Goal: Task Accomplishment & Management: Manage account settings

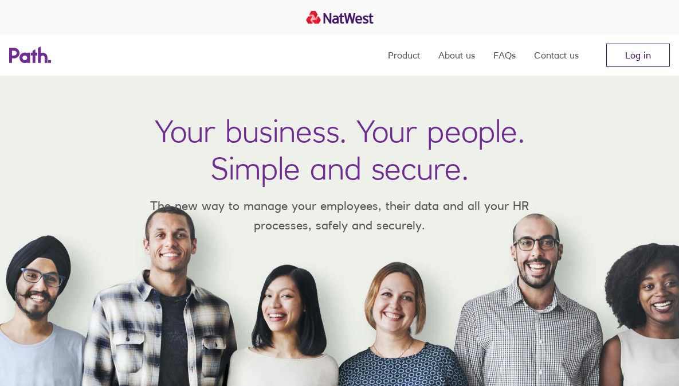
click at [648, 52] on link "Log in" at bounding box center [639, 55] width 64 height 23
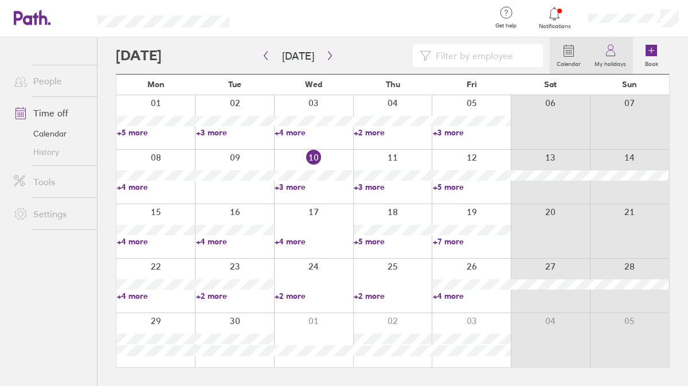
click at [610, 53] on icon at bounding box center [611, 51] width 14 height 14
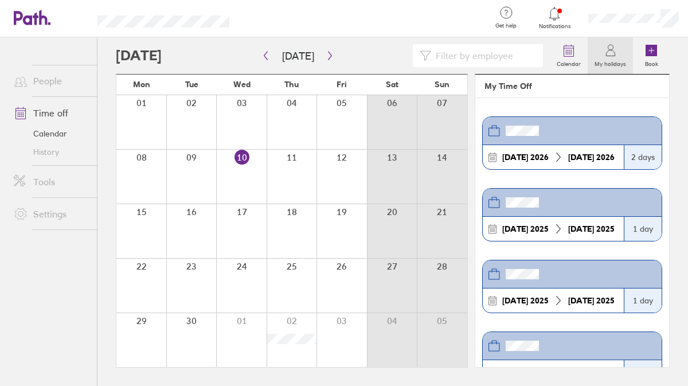
click at [56, 116] on link "Time off" at bounding box center [51, 112] width 92 height 23
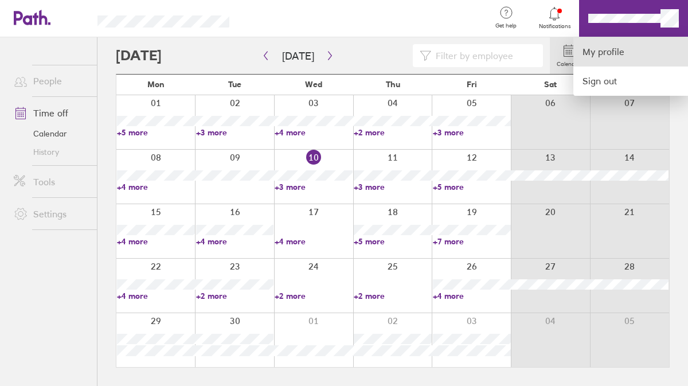
click at [623, 56] on link "My profile" at bounding box center [630, 51] width 115 height 29
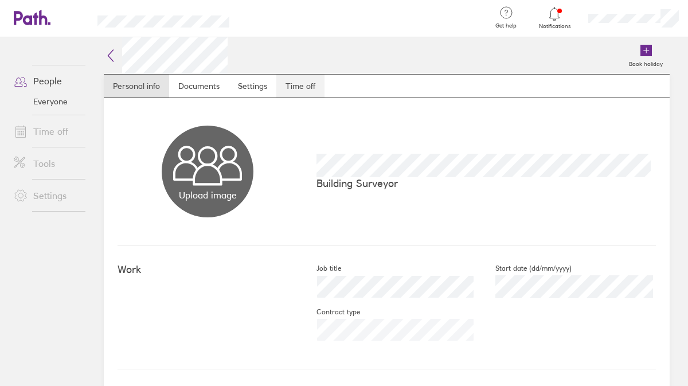
click at [290, 85] on link "Time off" at bounding box center [300, 86] width 48 height 23
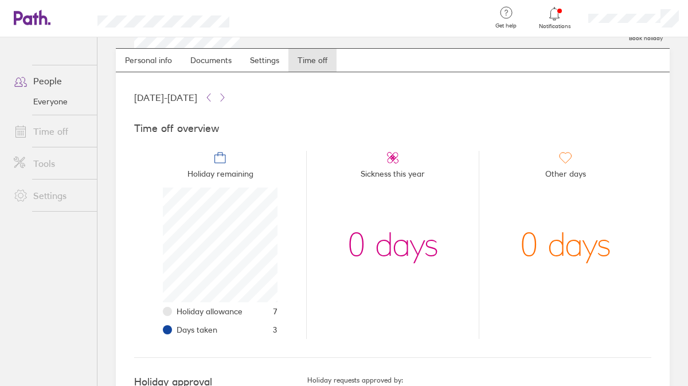
scroll to position [73, 0]
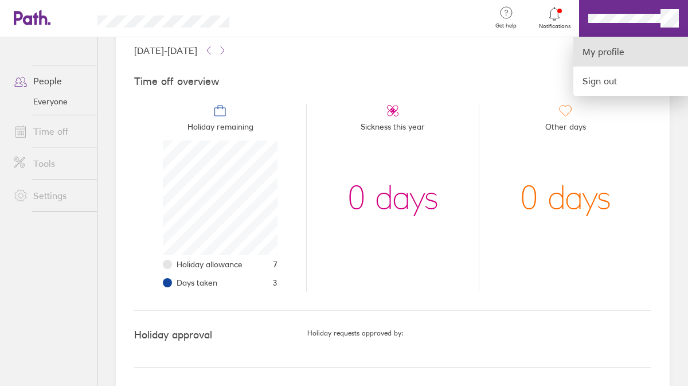
click at [616, 51] on link "My profile" at bounding box center [630, 51] width 115 height 29
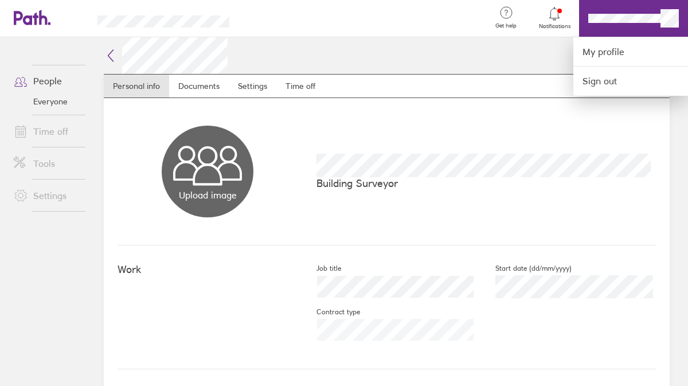
click at [50, 132] on div at bounding box center [344, 193] width 688 height 386
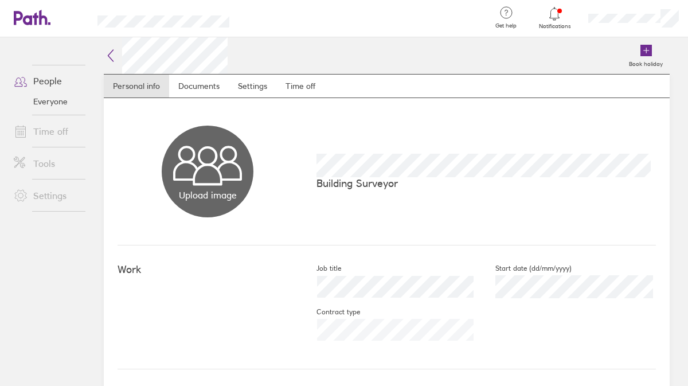
click at [51, 132] on link "Time off" at bounding box center [51, 131] width 92 height 23
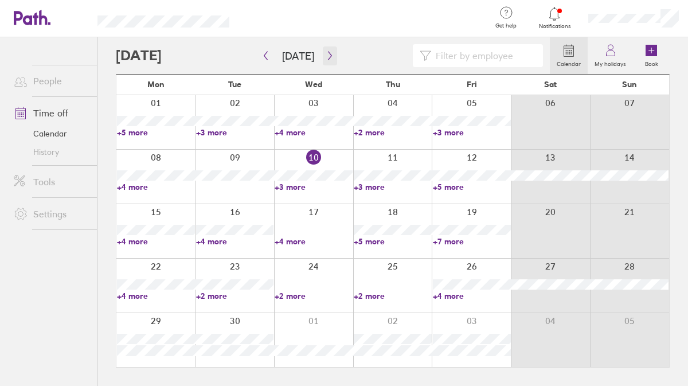
click at [331, 56] on button "button" at bounding box center [330, 55] width 14 height 19
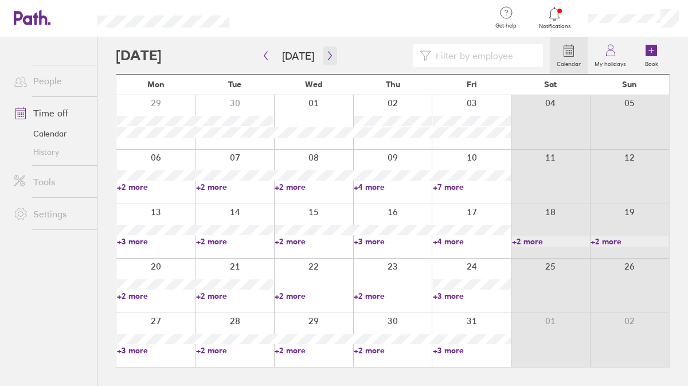
click at [326, 55] on icon "button" at bounding box center [330, 55] width 9 height 9
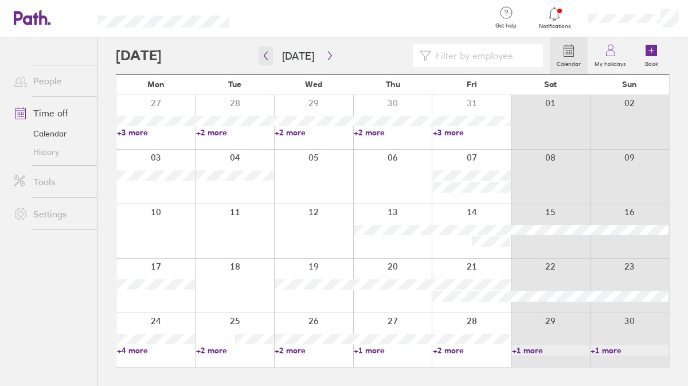
click at [261, 56] on icon "button" at bounding box center [265, 55] width 9 height 9
